Goal: Information Seeking & Learning: Learn about a topic

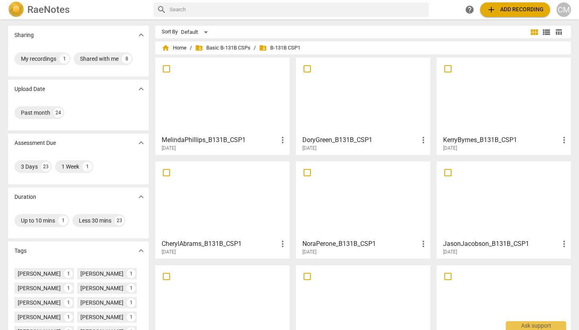
click at [336, 136] on h3 "DoryGreen_B131B_CSP1" at bounding box center [361, 140] width 116 height 10
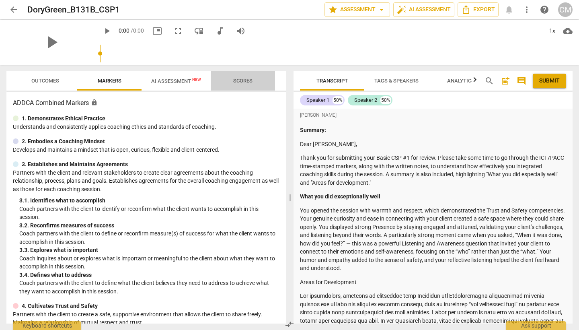
click at [235, 76] on span "Scores" at bounding box center [243, 81] width 39 height 11
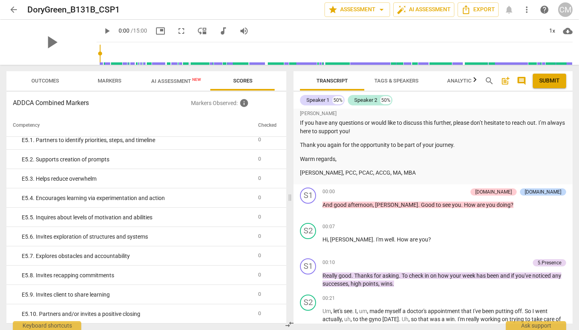
scroll to position [1613, 0]
click at [109, 81] on span "Markers" at bounding box center [110, 81] width 24 height 6
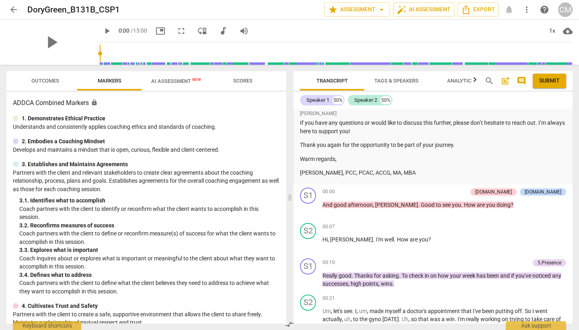
click at [55, 82] on span "Outcomes" at bounding box center [45, 81] width 28 height 6
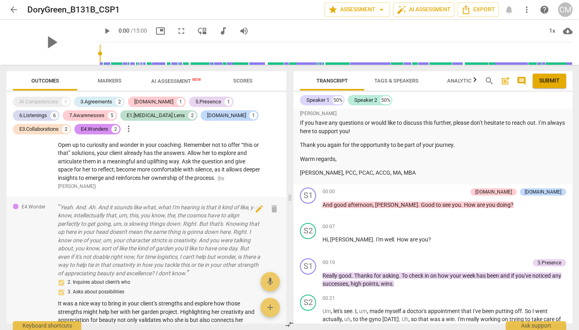
scroll to position [0, 0]
click at [19, 11] on span "arrow_back" at bounding box center [13, 10] width 14 height 10
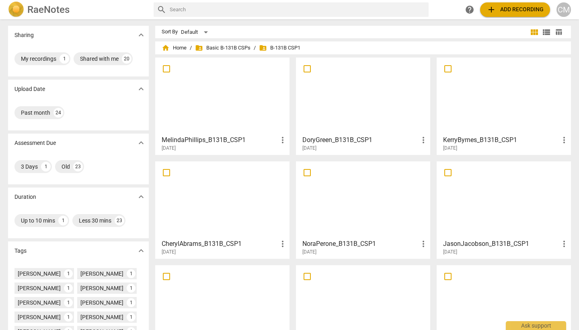
click at [232, 138] on h3 "MelindaPhillips_B131B_CSP1" at bounding box center [220, 140] width 116 height 10
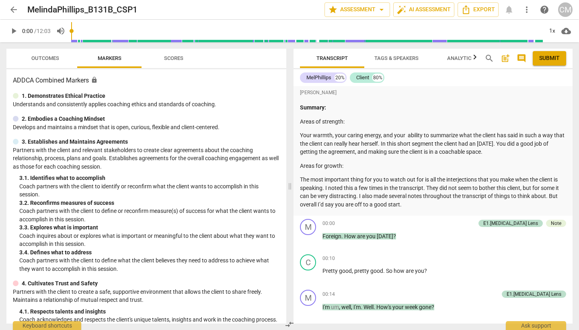
click at [180, 56] on span "Scores" at bounding box center [173, 58] width 19 height 6
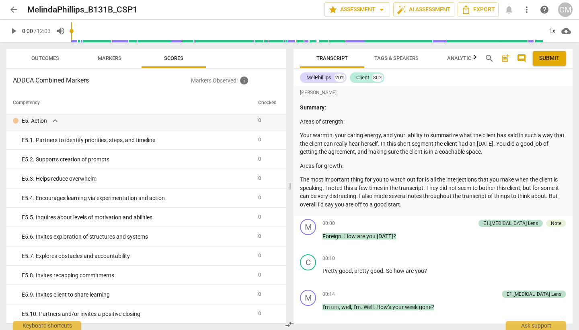
scroll to position [1591, 0]
click at [64, 57] on span "Outcomes" at bounding box center [45, 58] width 47 height 11
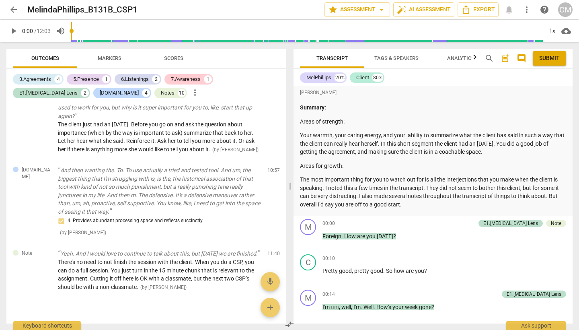
scroll to position [1547, 0]
click at [16, 9] on span "arrow_back" at bounding box center [14, 10] width 10 height 10
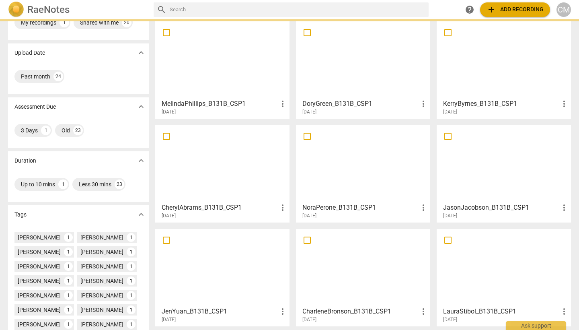
scroll to position [47, 0]
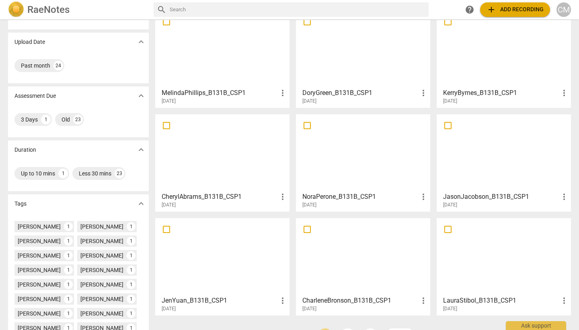
click at [328, 196] on h3 "NoraPerone_B131B_CSP1" at bounding box center [361, 197] width 116 height 10
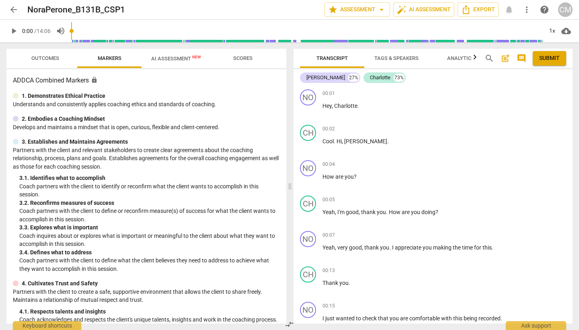
click at [235, 60] on span "Scores" at bounding box center [242, 58] width 19 height 6
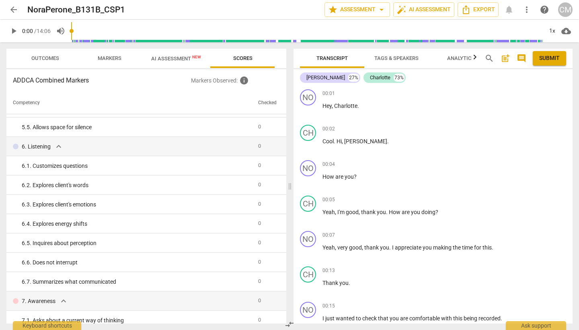
scroll to position [353, 0]
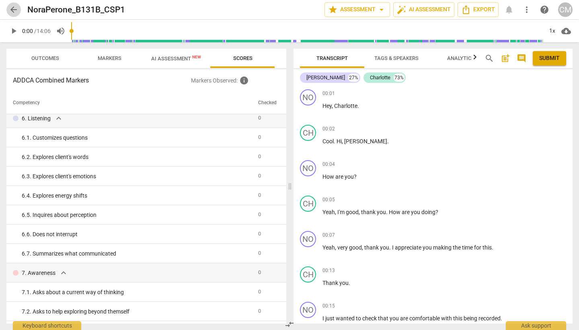
click at [15, 12] on span "arrow_back" at bounding box center [14, 10] width 10 height 10
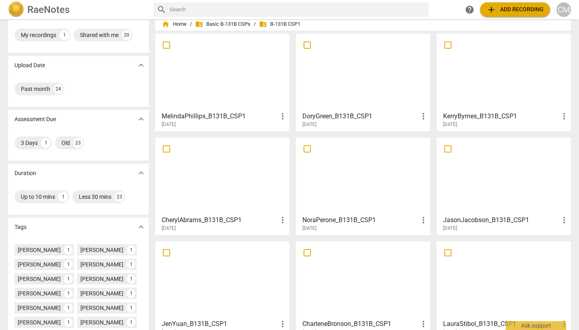
scroll to position [24, 0]
click at [217, 218] on h3 "CherylAbrams_B131B_CSP1" at bounding box center [220, 220] width 116 height 10
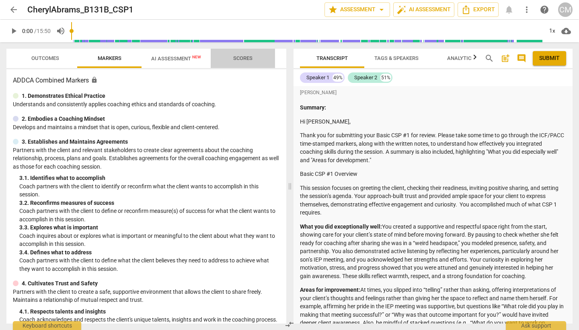
click at [237, 58] on span "Scores" at bounding box center [242, 58] width 19 height 6
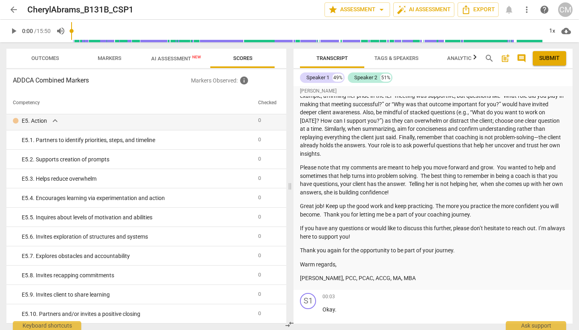
scroll to position [1591, 0]
click at [51, 59] on span "Outcomes" at bounding box center [45, 58] width 28 height 6
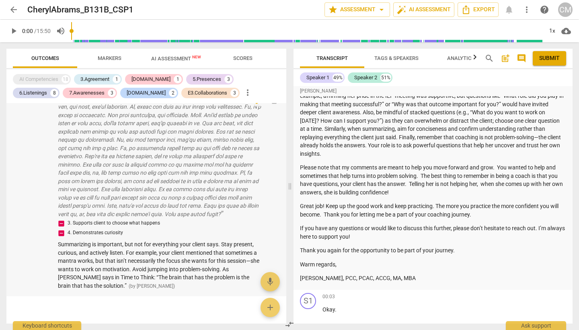
scroll to position [0, 0]
click at [12, 10] on span "arrow_back" at bounding box center [14, 10] width 10 height 10
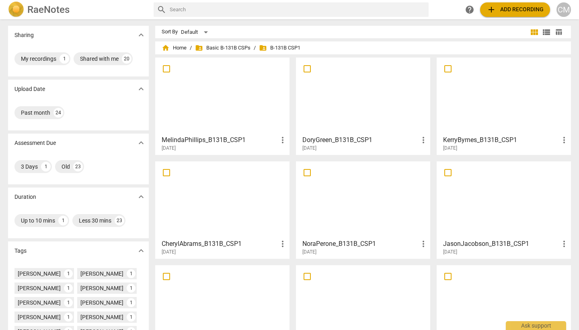
click at [462, 239] on h3 "JasonJacobson_B131B_CSP1" at bounding box center [501, 244] width 116 height 10
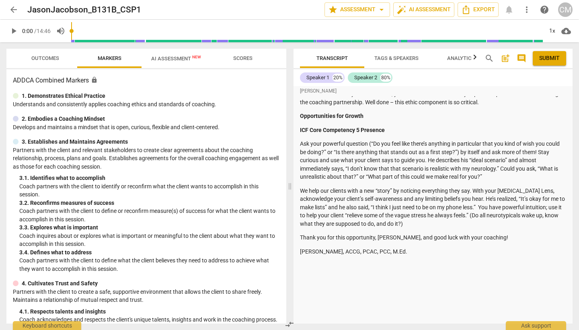
scroll to position [324, 0]
click at [49, 58] on span "Outcomes" at bounding box center [45, 58] width 28 height 6
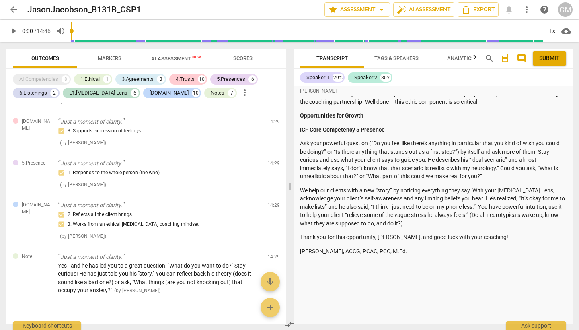
scroll to position [2471, 0]
click at [16, 8] on span "arrow_back" at bounding box center [14, 10] width 10 height 10
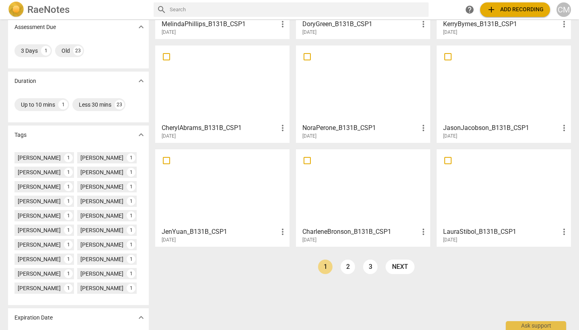
scroll to position [129, 0]
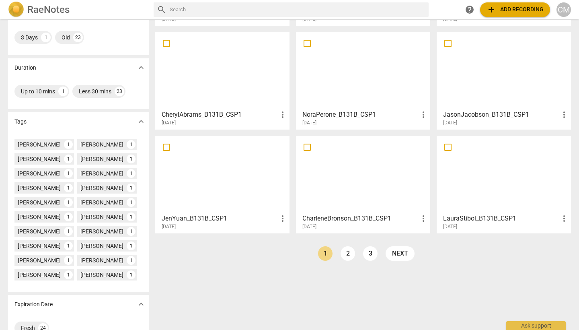
click at [197, 217] on h3 "JenYuan_B131B_CSP1" at bounding box center [220, 219] width 116 height 10
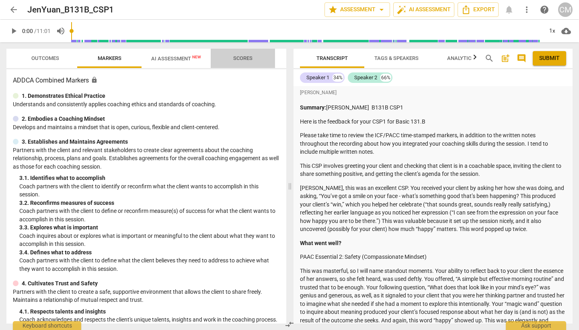
click at [239, 55] on span "Scores" at bounding box center [242, 58] width 19 height 6
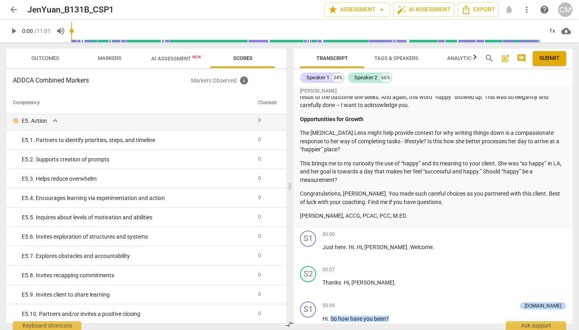
scroll to position [1591, 0]
click at [47, 63] on span "Outcomes" at bounding box center [45, 58] width 47 height 11
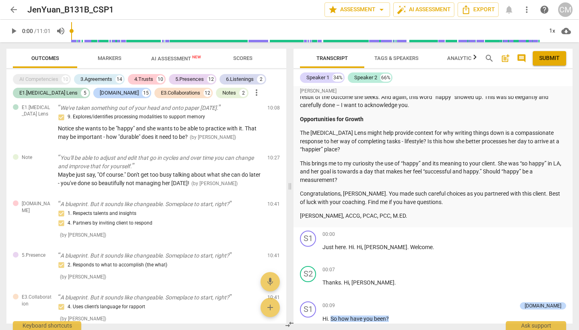
scroll to position [3405, 0]
click at [16, 4] on button "arrow_back" at bounding box center [13, 9] width 14 height 14
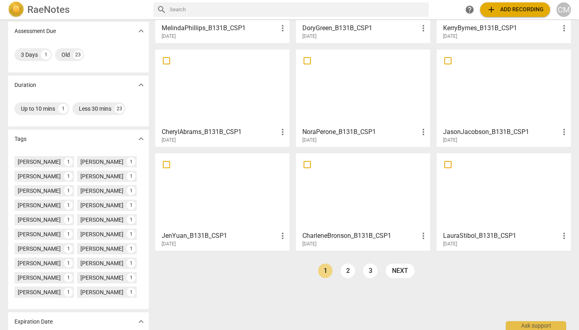
scroll to position [111, 0]
click at [332, 236] on h3 "CharleneBronson_B131B_CSP1" at bounding box center [361, 236] width 116 height 10
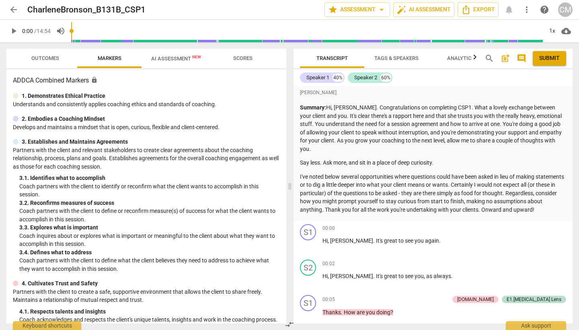
click at [240, 63] on span "Scores" at bounding box center [243, 58] width 39 height 11
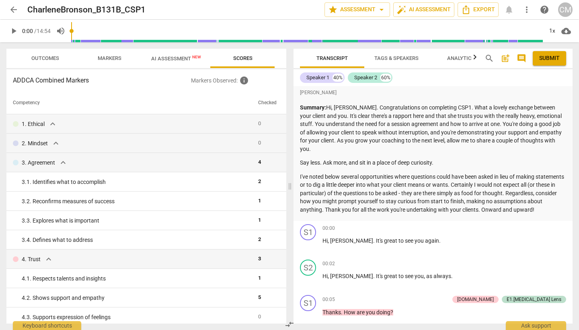
click at [49, 56] on span "Outcomes" at bounding box center [45, 58] width 28 height 6
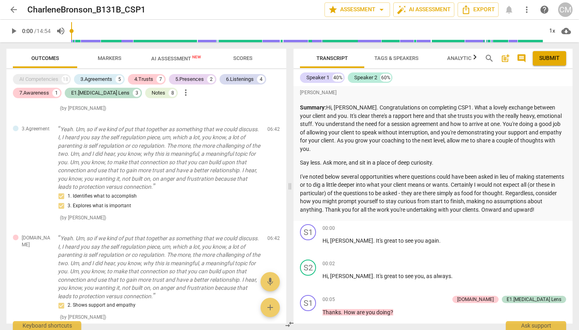
scroll to position [1200, 0]
click at [16, 9] on span "arrow_back" at bounding box center [14, 10] width 10 height 10
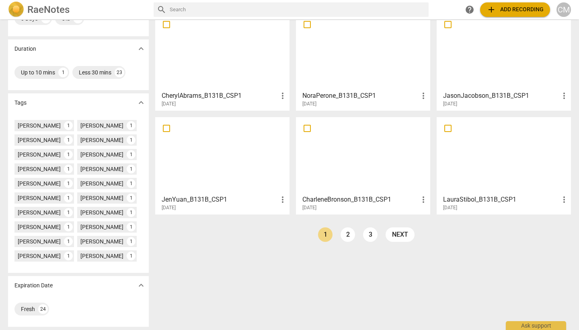
click at [474, 199] on h3 "LauraStibol_B131B_CSP1" at bounding box center [501, 200] width 116 height 10
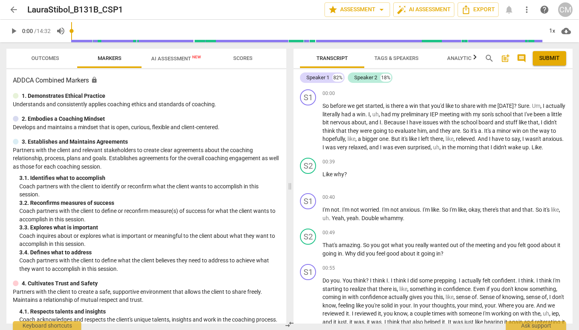
click at [246, 58] on span "Scores" at bounding box center [242, 58] width 19 height 6
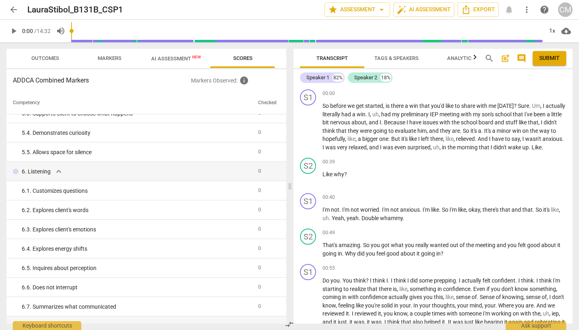
scroll to position [352, 0]
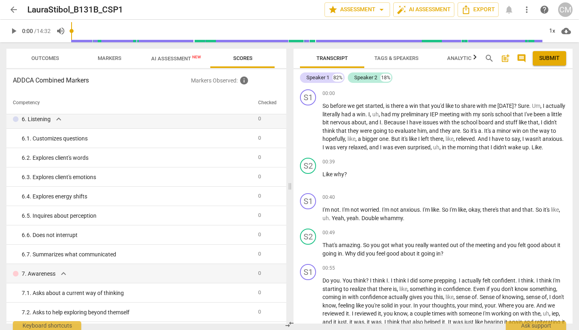
click at [13, 8] on span "arrow_back" at bounding box center [14, 10] width 10 height 10
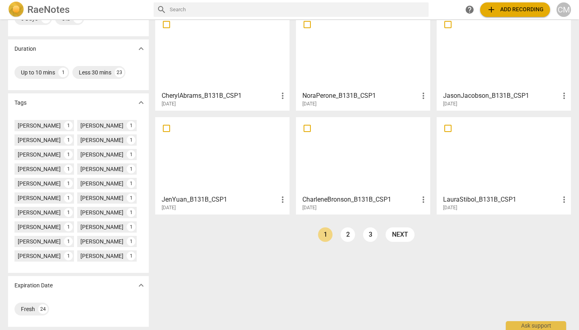
scroll to position [148, 0]
click at [351, 236] on link "2" at bounding box center [348, 234] width 14 height 14
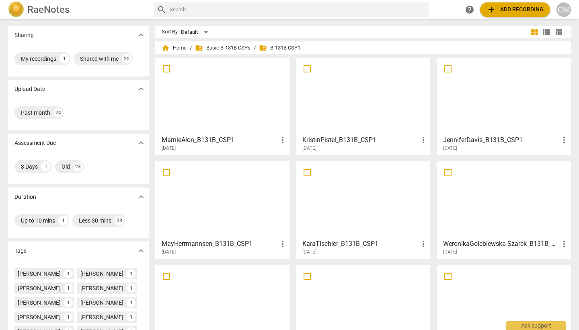
click at [200, 139] on h3 "MarnieAlon_B131B_CSP1" at bounding box center [220, 140] width 116 height 10
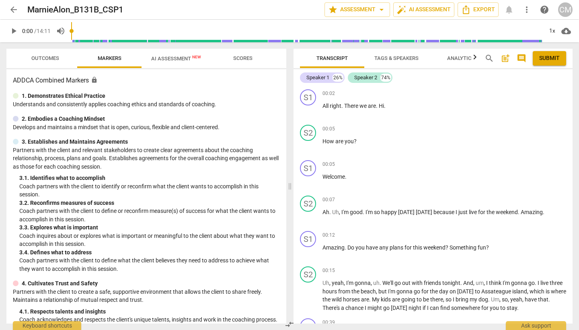
click at [233, 57] on span "Scores" at bounding box center [242, 58] width 19 height 6
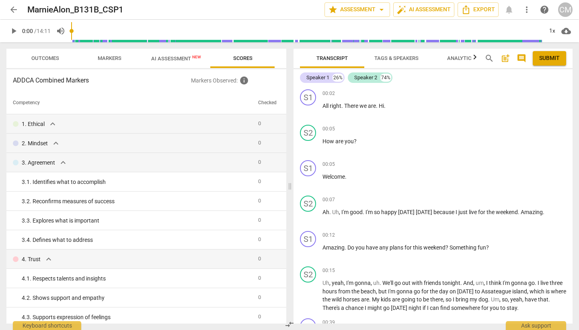
click at [16, 7] on span "arrow_back" at bounding box center [14, 10] width 10 height 10
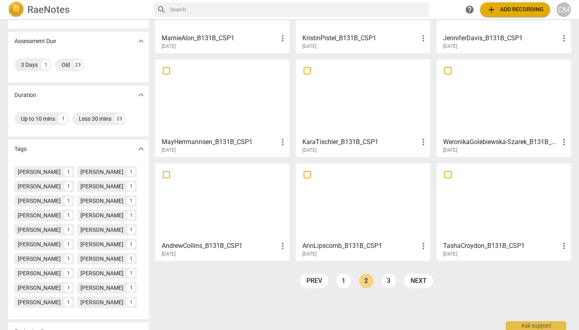
scroll to position [102, 0]
click at [336, 142] on h3 "KaraTischler_B131B_CSP1" at bounding box center [361, 142] width 116 height 10
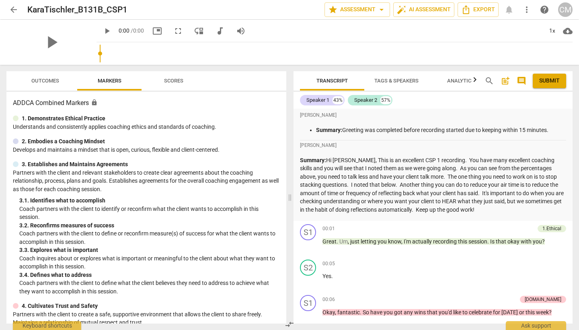
click at [174, 76] on span "Scores" at bounding box center [174, 81] width 39 height 11
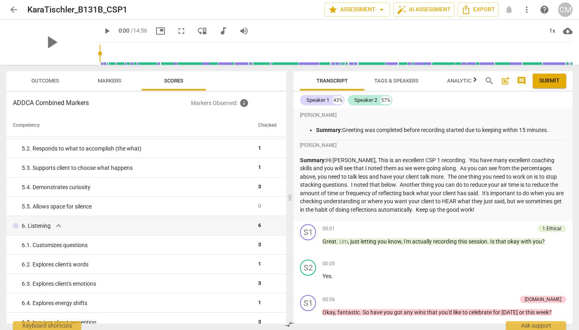
click at [49, 73] on button "Outcomes" at bounding box center [45, 80] width 64 height 19
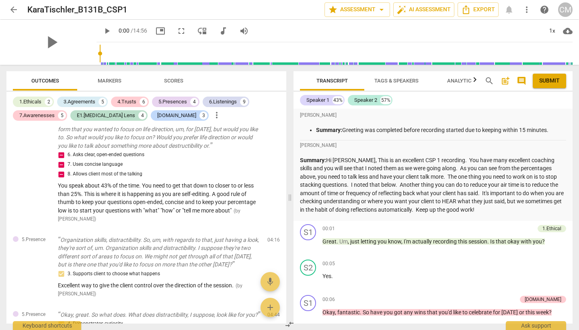
scroll to position [866, 0]
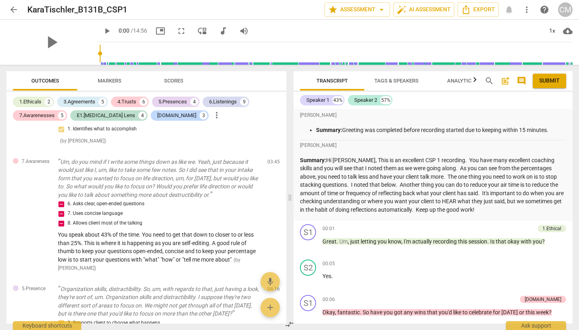
click at [17, 11] on span "arrow_back" at bounding box center [14, 10] width 10 height 10
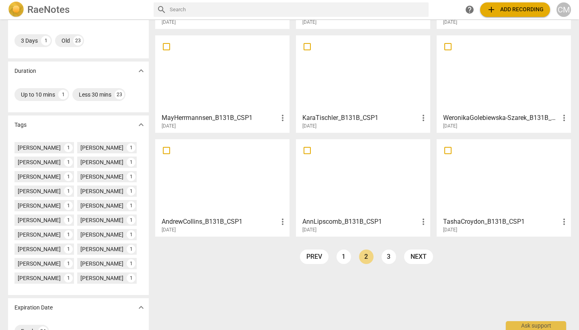
scroll to position [131, 0]
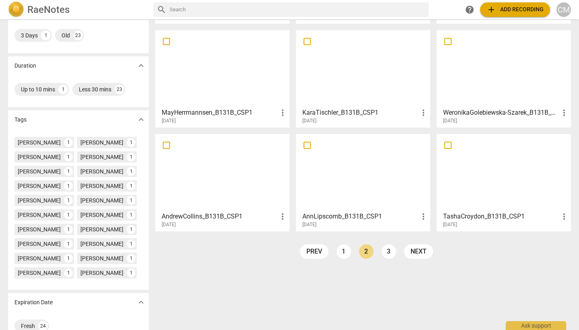
click at [467, 111] on h3 "WeronikaGolebiewska-Szarek_B131B_CSP1" at bounding box center [501, 113] width 116 height 10
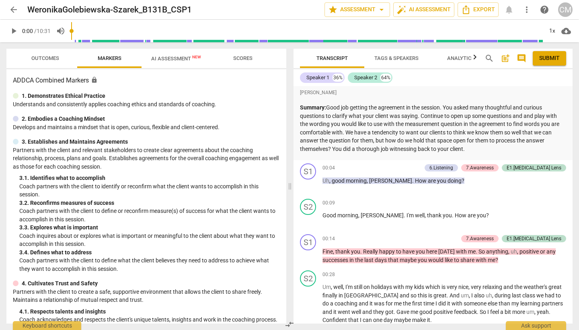
click at [230, 58] on span "Scores" at bounding box center [243, 58] width 39 height 11
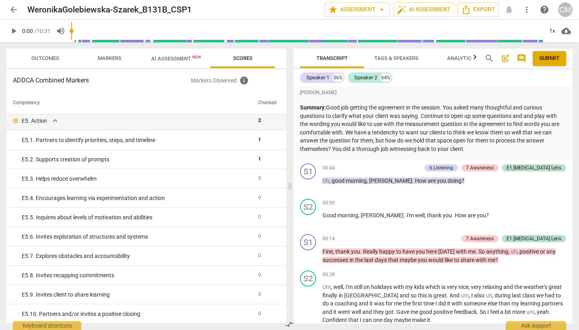
scroll to position [1591, 0]
click at [50, 56] on span "Outcomes" at bounding box center [45, 58] width 28 height 6
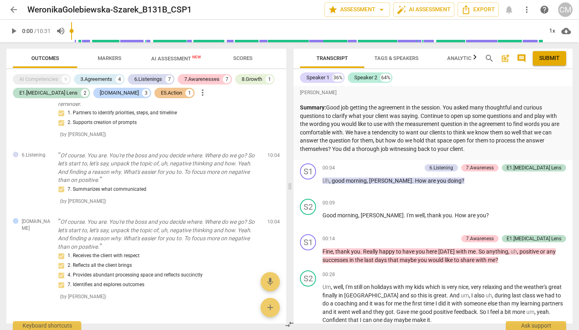
scroll to position [1611, 0]
click at [16, 8] on span "arrow_back" at bounding box center [14, 10] width 10 height 10
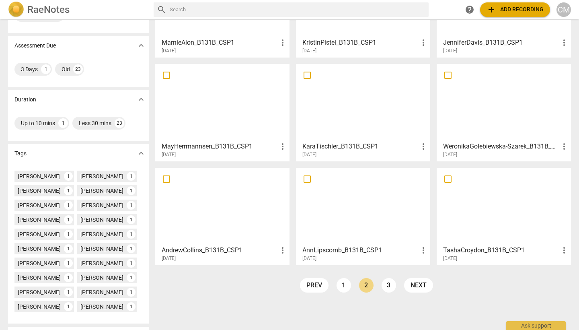
scroll to position [106, 0]
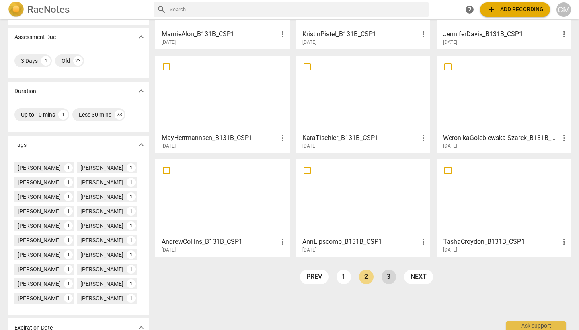
click at [386, 277] on link "3" at bounding box center [389, 277] width 14 height 14
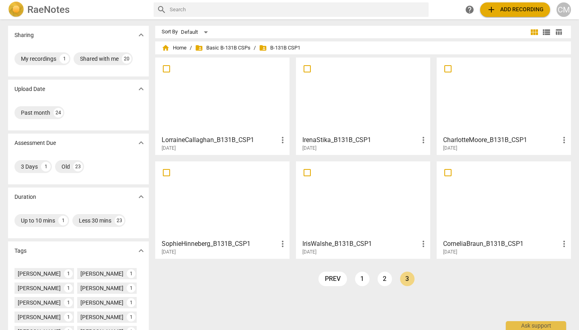
click at [315, 137] on h3 "IrenaStika_B131B_CSP1" at bounding box center [361, 140] width 116 height 10
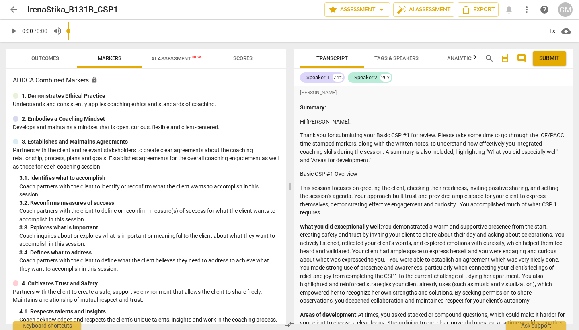
click at [239, 58] on span "Scores" at bounding box center [242, 58] width 19 height 6
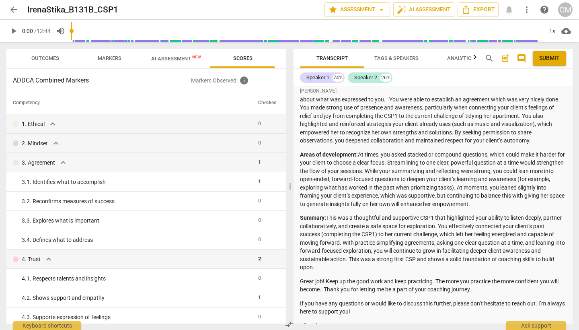
scroll to position [164, 0]
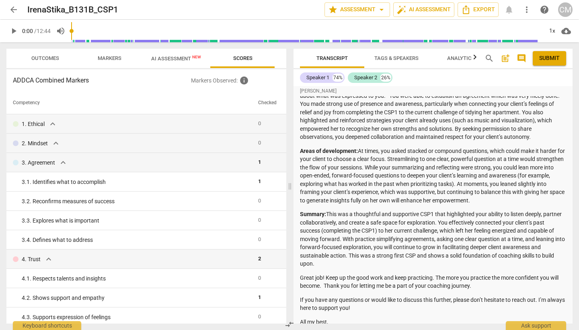
click at [37, 54] on span "Outcomes" at bounding box center [45, 58] width 47 height 11
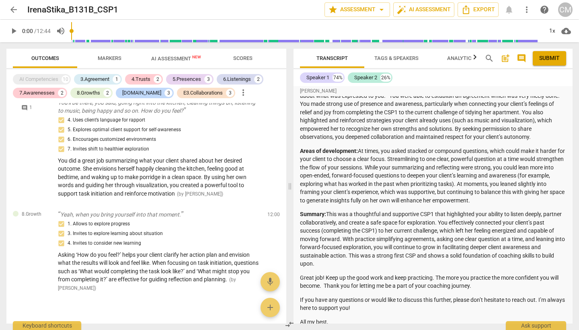
scroll to position [1042, 0]
click at [15, 10] on span "arrow_back" at bounding box center [14, 10] width 10 height 10
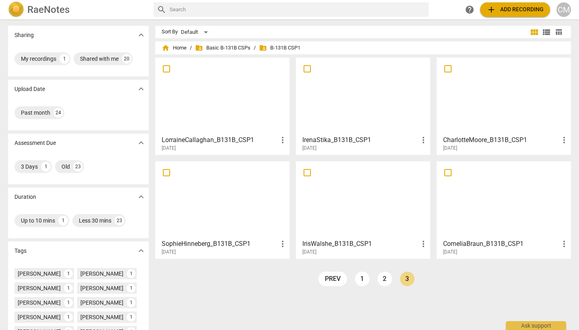
click at [465, 242] on h3 "CorneliaBraun_B131B_CSP1" at bounding box center [501, 244] width 116 height 10
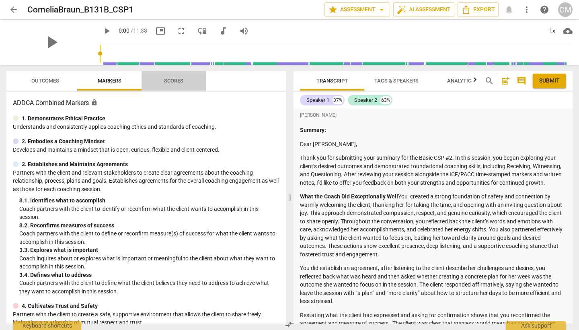
click at [169, 79] on span "Scores" at bounding box center [173, 81] width 19 height 6
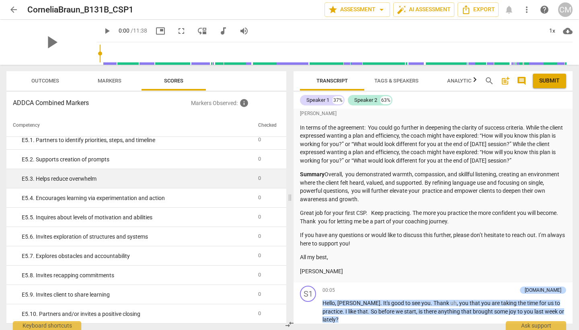
scroll to position [1613, 0]
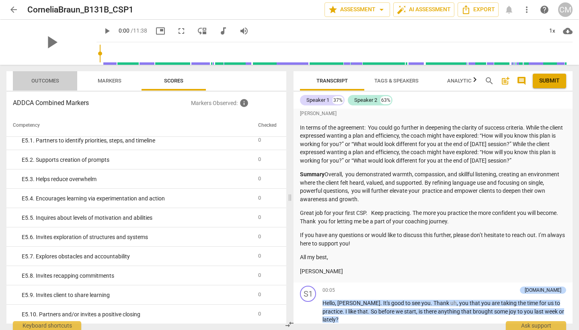
click at [48, 81] on span "Outcomes" at bounding box center [45, 81] width 28 height 6
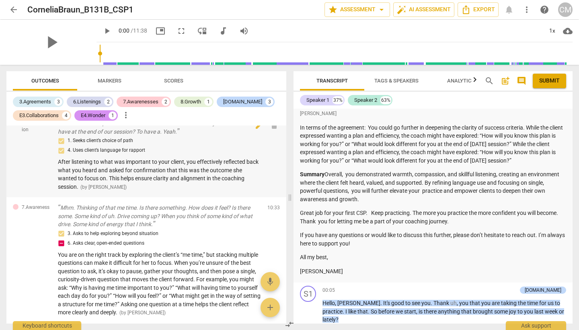
scroll to position [1083, 0]
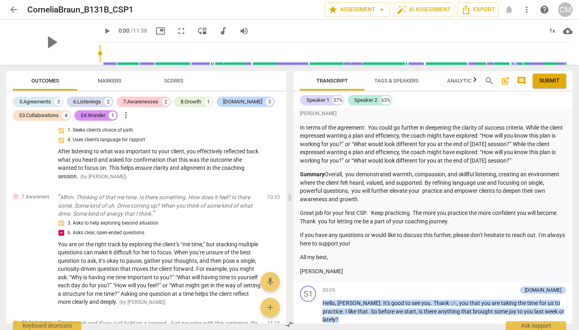
click at [12, 8] on span "arrow_back" at bounding box center [14, 10] width 10 height 10
